Goal: Check status

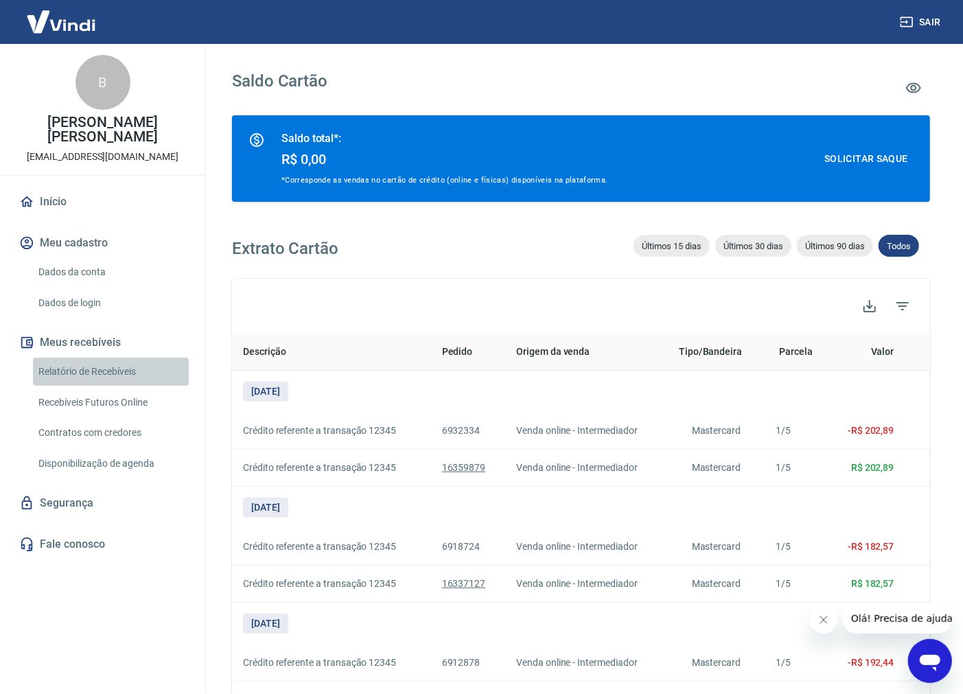
click at [111, 372] on link "Relatório de Recebíveis" at bounding box center [111, 372] width 156 height 28
